Goal: Transaction & Acquisition: Purchase product/service

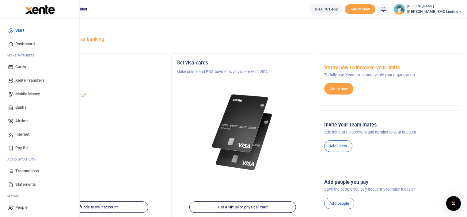
click at [29, 94] on span "Mobile Money" at bounding box center [27, 94] width 25 height 6
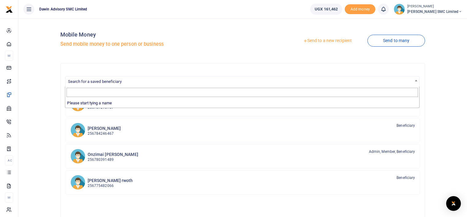
click at [119, 82] on span "Search for a saved beneficiary" at bounding box center [95, 81] width 54 height 5
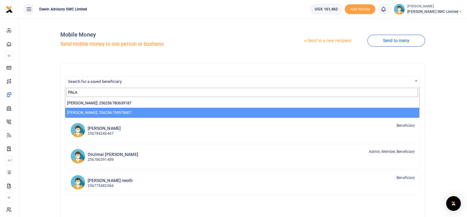
type input "PALA"
select select "13855"
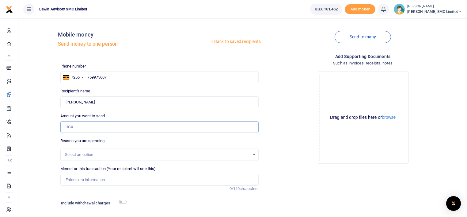
click at [81, 126] on input "Amount you want to send" at bounding box center [159, 127] width 199 height 12
type input "22,500"
click at [276, 119] on div "Drop your files here Drag and drop files here or browse Powered by Uppy" at bounding box center [363, 118] width 199 height 102
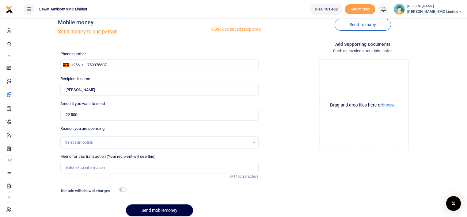
scroll to position [37, 0]
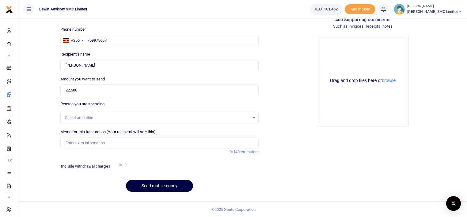
click at [122, 148] on div "Memo for this transaction (Your recipient will see this) Reason is required. 0/…" at bounding box center [160, 142] width 204 height 26
click at [112, 145] on input "Memo for this transaction (Your recipient will see this)" at bounding box center [159, 143] width 199 height 12
click at [109, 143] on input "Being payment for bolts, nut and washer" at bounding box center [159, 143] width 199 height 12
click at [138, 143] on input "Being payment for bolts nut and washer" at bounding box center [159, 143] width 199 height 12
type input "Being payment for bolts nut and washer bill DWF039"
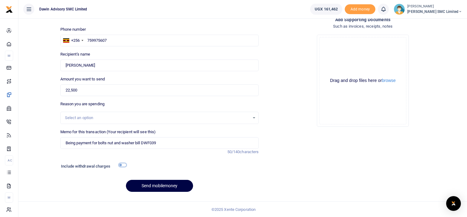
click at [122, 163] on input "checkbox" at bounding box center [123, 165] width 8 height 4
checkbox input "true"
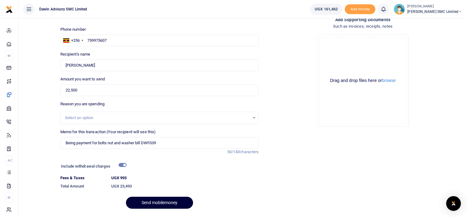
click at [158, 197] on button "Send mobilemoney" at bounding box center [159, 203] width 67 height 12
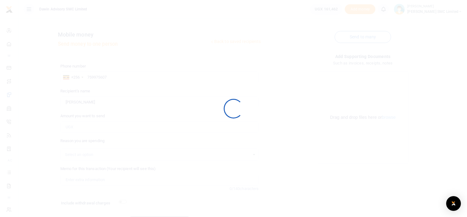
scroll to position [37, 0]
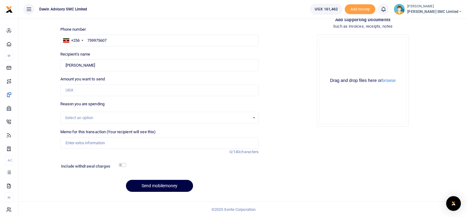
click at [369, 125] on div "Drop your files here Drag and drop files here or browse Powered by Uppy" at bounding box center [362, 80] width 91 height 91
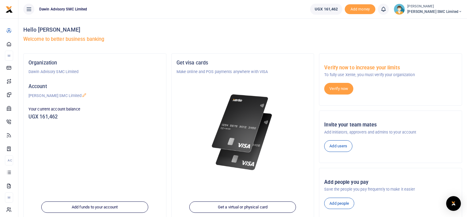
click at [115, 161] on div "Organization Dawin Advisory SMC Limited Account Dawin Finishes SMC Limited Your…" at bounding box center [95, 138] width 143 height 168
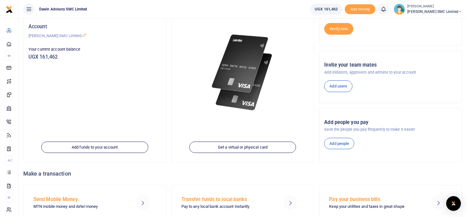
scroll to position [83, 0]
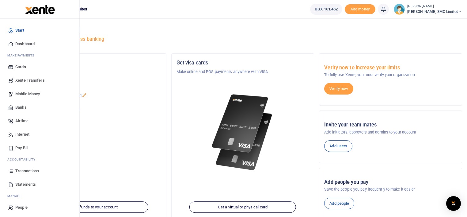
click at [26, 169] on span "Transactions" at bounding box center [27, 171] width 24 height 6
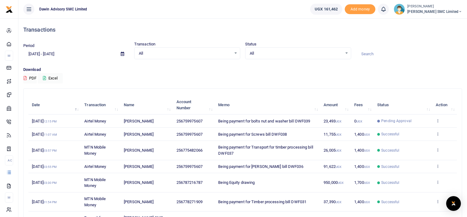
click at [333, 76] on div "Download PDF Excel" at bounding box center [242, 75] width 439 height 17
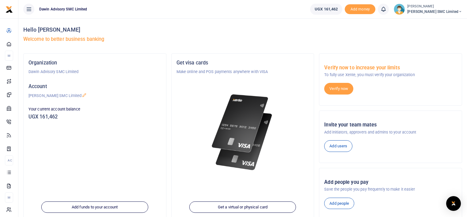
click at [182, 119] on div at bounding box center [243, 125] width 133 height 100
